Goal: Task Accomplishment & Management: Complete application form

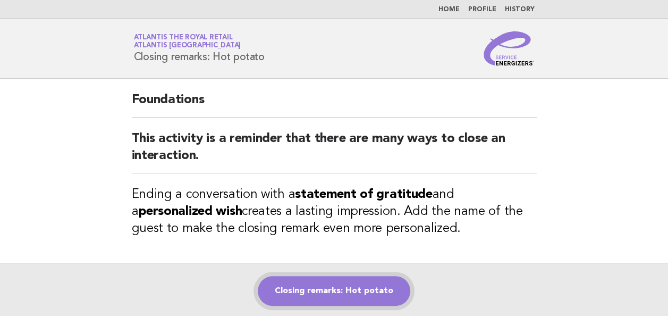
click at [317, 287] on link "Closing remarks: Hot potato" at bounding box center [334, 291] width 152 height 30
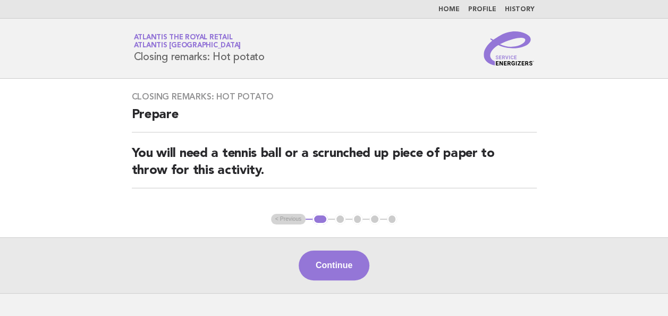
click at [318, 247] on div "Continue" at bounding box center [334, 265] width 668 height 56
click at [317, 253] on button "Continue" at bounding box center [334, 265] width 71 height 30
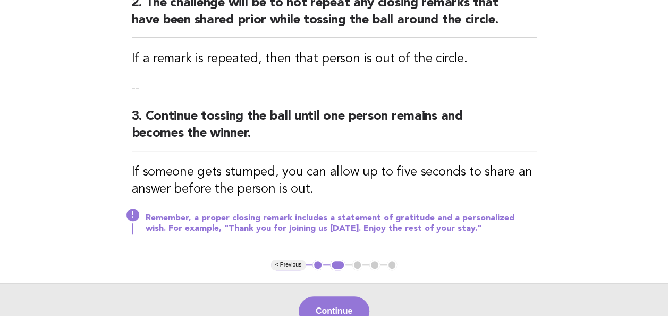
scroll to position [319, 0]
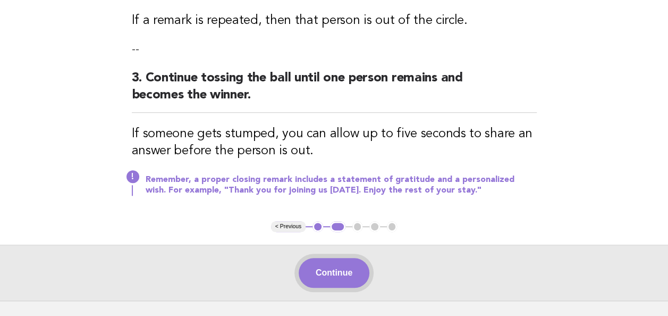
click at [321, 264] on button "Continue" at bounding box center [334, 273] width 71 height 30
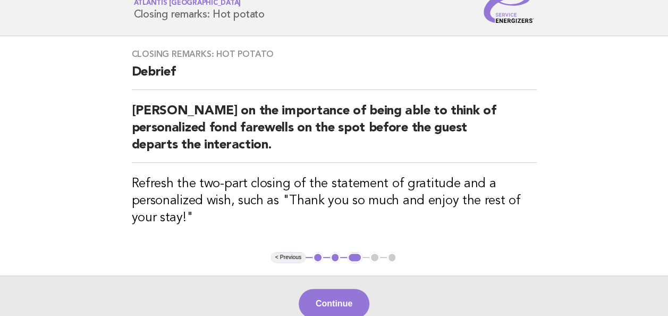
scroll to position [0, 0]
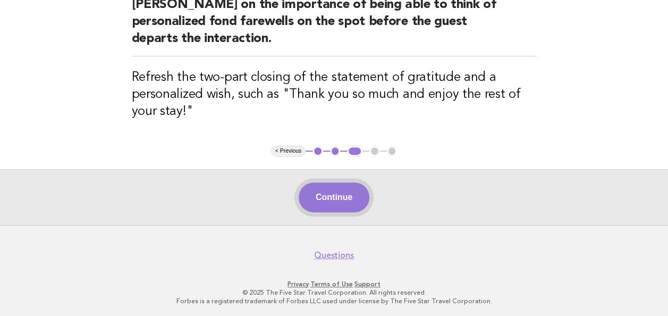
click at [352, 194] on button "Continue" at bounding box center [334, 197] width 71 height 30
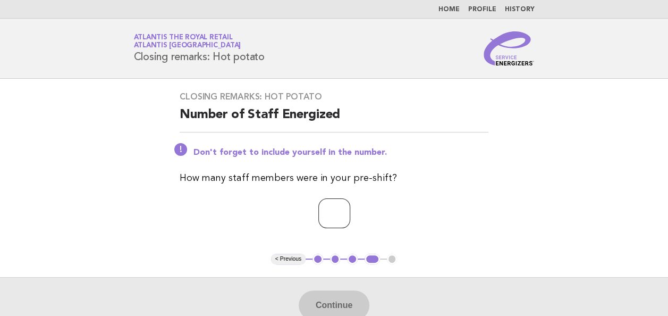
click at [342, 214] on input "number" at bounding box center [334, 213] width 32 height 30
type input "*"
click at [334, 294] on button "Continue" at bounding box center [334, 305] width 71 height 30
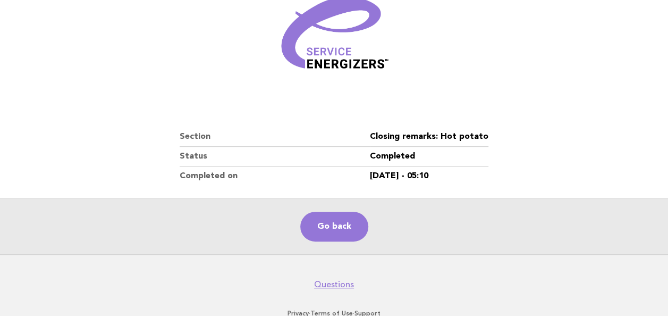
scroll to position [186, 0]
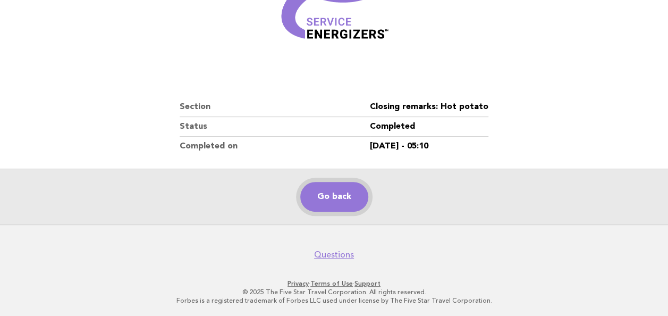
click at [343, 195] on link "Go back" at bounding box center [334, 197] width 68 height 30
